Goal: Task Accomplishment & Management: Complete application form

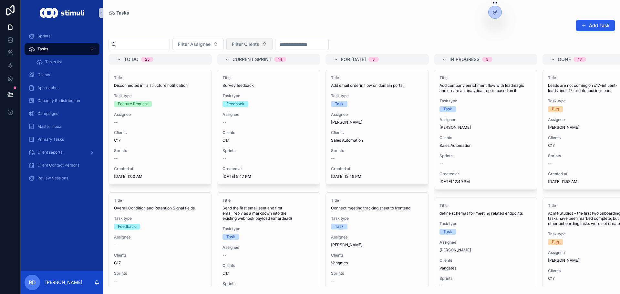
click at [250, 43] on span "Filter Clients" at bounding box center [245, 44] width 27 height 6
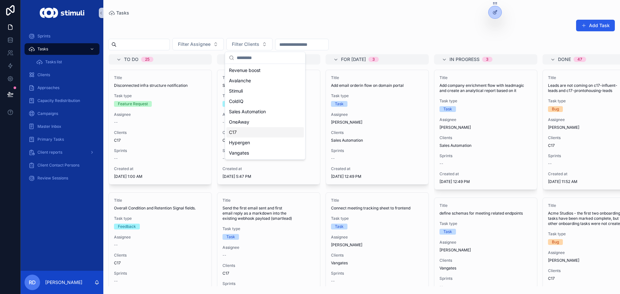
click at [260, 128] on div "C17" at bounding box center [264, 132] width 77 height 10
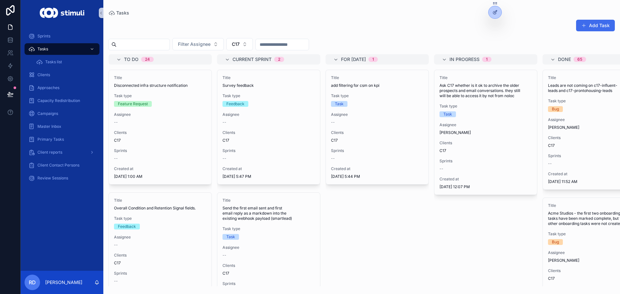
click at [595, 21] on button "Add Task" at bounding box center [595, 26] width 39 height 12
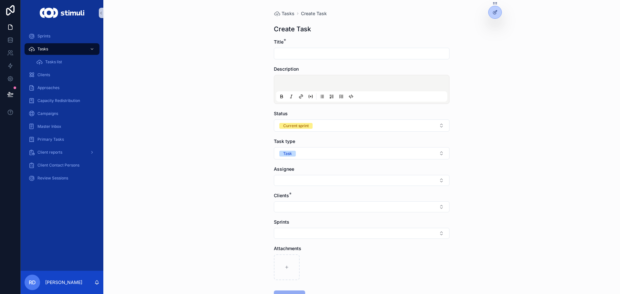
click at [331, 55] on input "scrollable content" at bounding box center [361, 53] width 175 height 9
type input "**********"
click at [290, 206] on button "Select Button" at bounding box center [362, 206] width 176 height 11
click at [521, 174] on div "**********" at bounding box center [361, 147] width 517 height 294
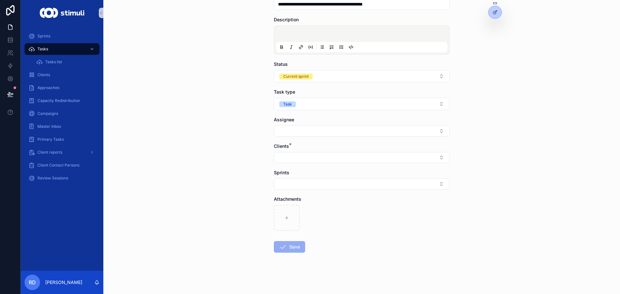
click at [300, 152] on div "Clients *" at bounding box center [362, 153] width 176 height 20
click at [299, 160] on button "Select Button" at bounding box center [362, 157] width 176 height 11
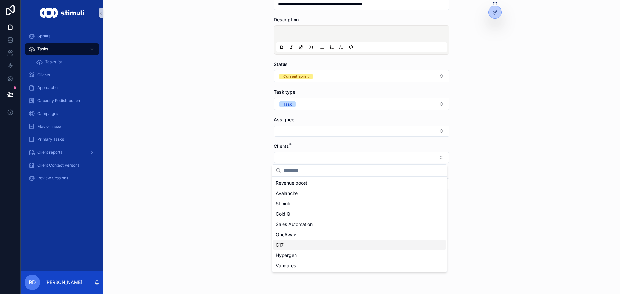
click at [303, 244] on div "C17" at bounding box center [359, 245] width 172 height 10
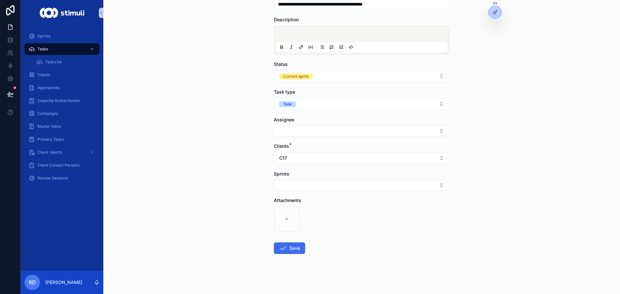
click at [296, 251] on button "Save" at bounding box center [289, 248] width 31 height 12
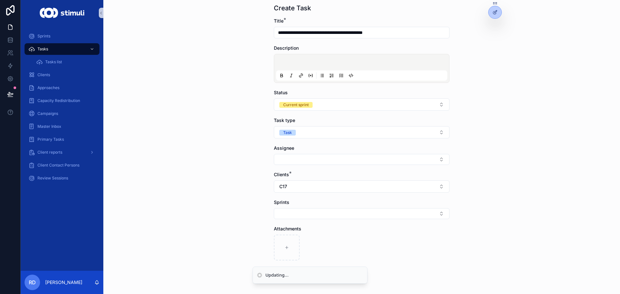
scroll to position [0, 0]
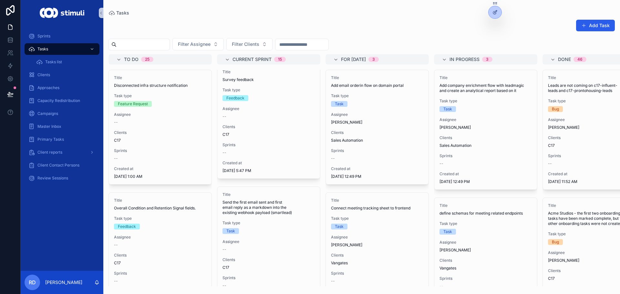
scroll to position [452, 0]
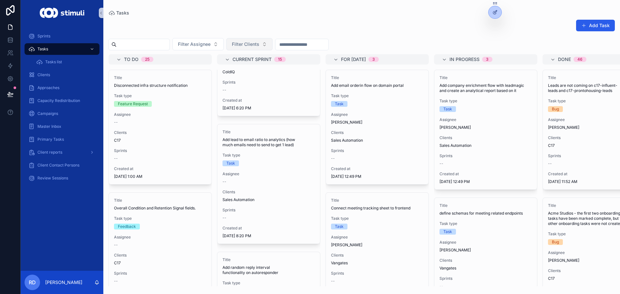
click at [259, 43] on span "Filter Clients" at bounding box center [245, 44] width 27 height 6
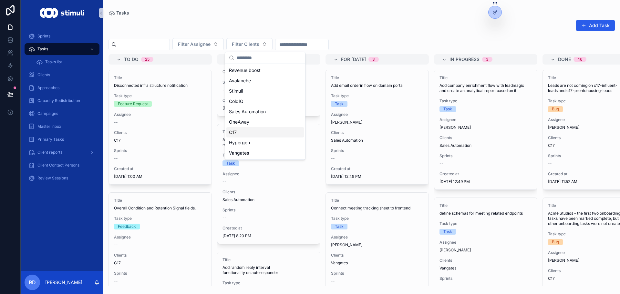
click at [248, 135] on div "C17" at bounding box center [264, 132] width 77 height 10
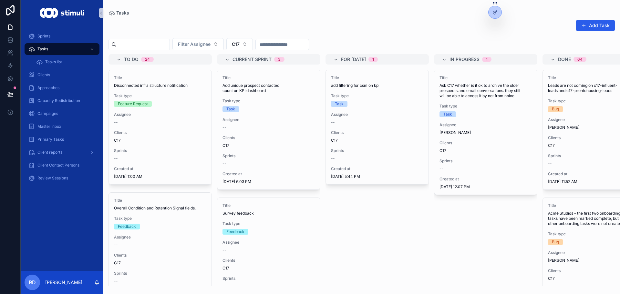
click at [378, 28] on div "Add Task" at bounding box center [361, 26] width 506 height 15
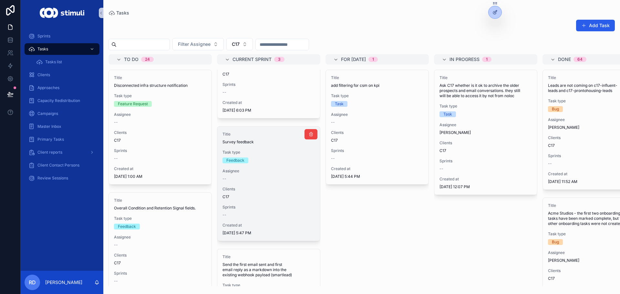
scroll to position [97, 0]
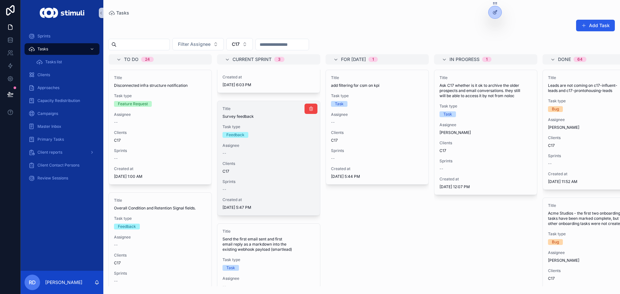
click at [255, 150] on div "Assignee --" at bounding box center [268, 149] width 92 height 13
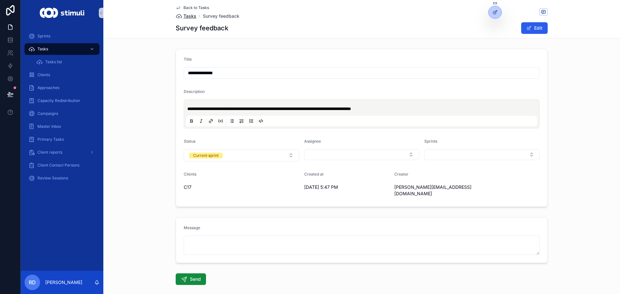
click at [189, 16] on span "Tasks" at bounding box center [189, 16] width 13 height 6
